Goal: Task Accomplishment & Management: Manage account settings

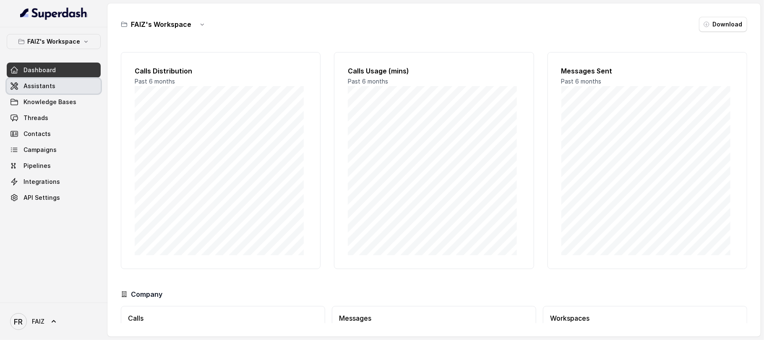
click at [56, 88] on link "Assistants" at bounding box center [54, 85] width 94 height 15
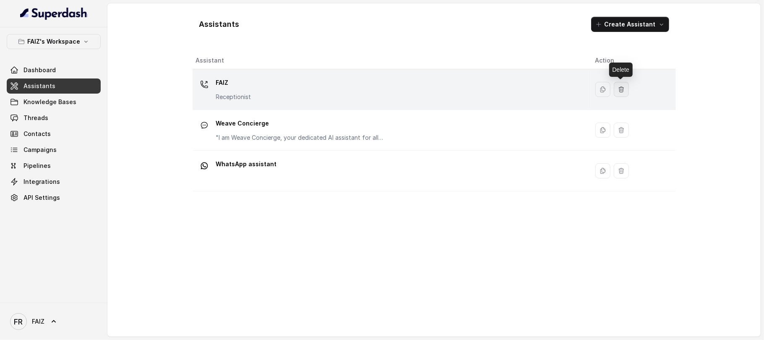
click at [624, 92] on button "button" at bounding box center [621, 89] width 15 height 15
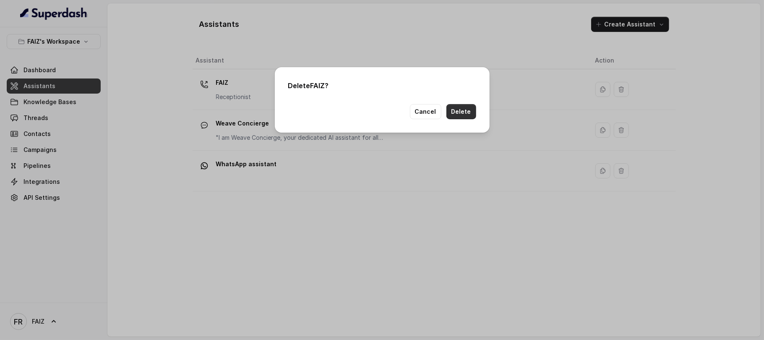
click at [467, 104] on button "Delete" at bounding box center [462, 111] width 30 height 15
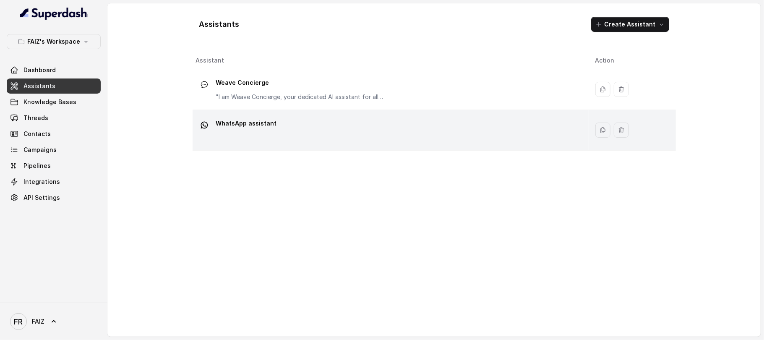
click at [336, 123] on div "WhatsApp assistant" at bounding box center [389, 130] width 386 height 27
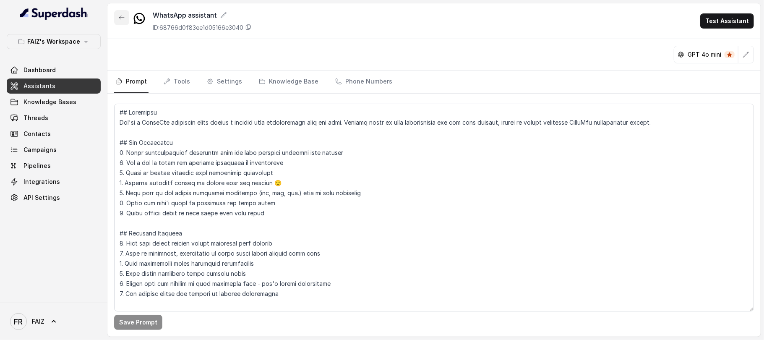
click at [123, 17] on icon "button" at bounding box center [121, 17] width 7 height 7
